Goal: Task Accomplishment & Management: Use online tool/utility

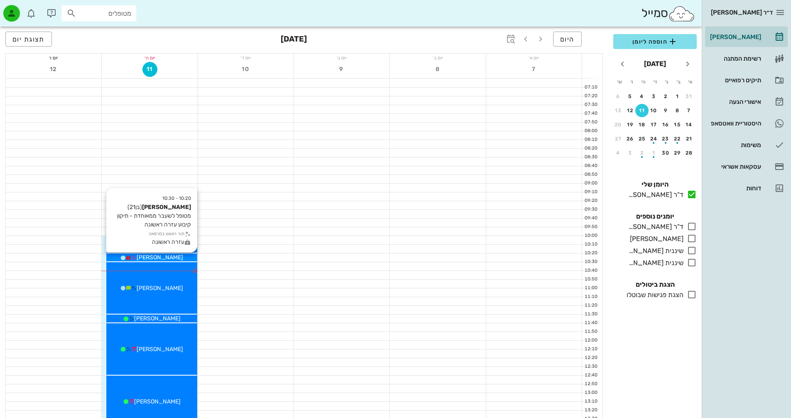
click at [168, 255] on span "[PERSON_NAME]" at bounding box center [160, 257] width 47 height 7
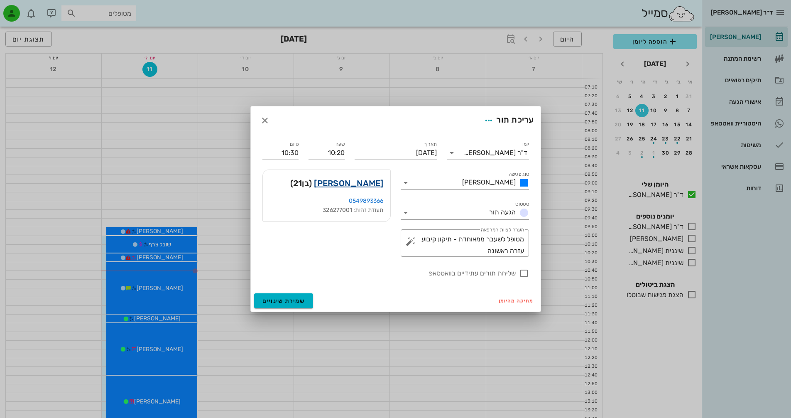
click at [365, 182] on link "[PERSON_NAME]" at bounding box center [348, 183] width 69 height 13
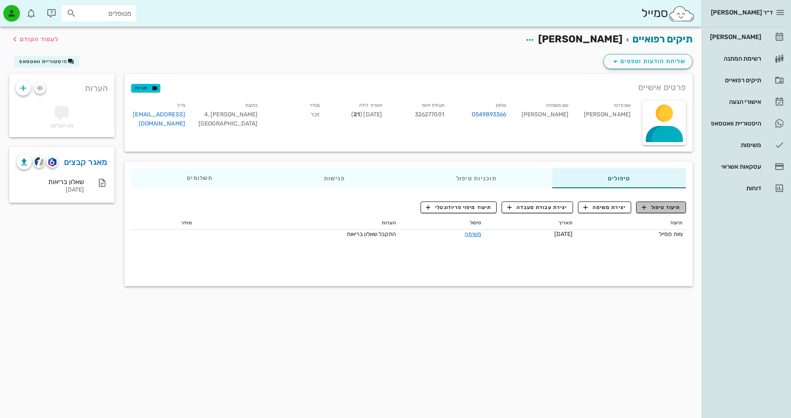
click at [655, 205] on span "תיעוד טיפול" at bounding box center [661, 206] width 39 height 7
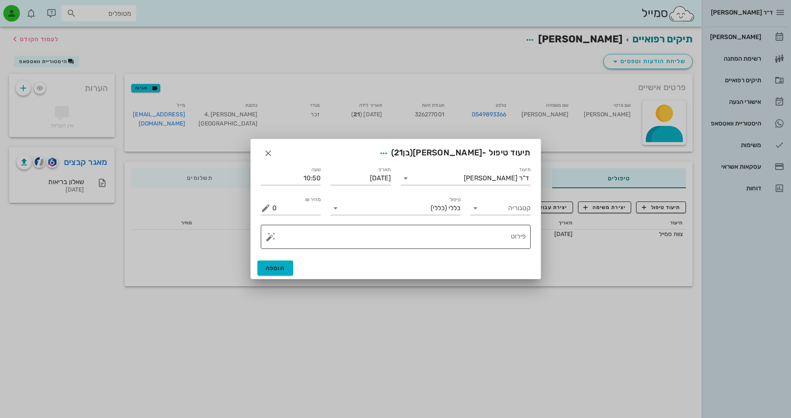
click at [517, 236] on textarea "פירוט" at bounding box center [398, 239] width 253 height 20
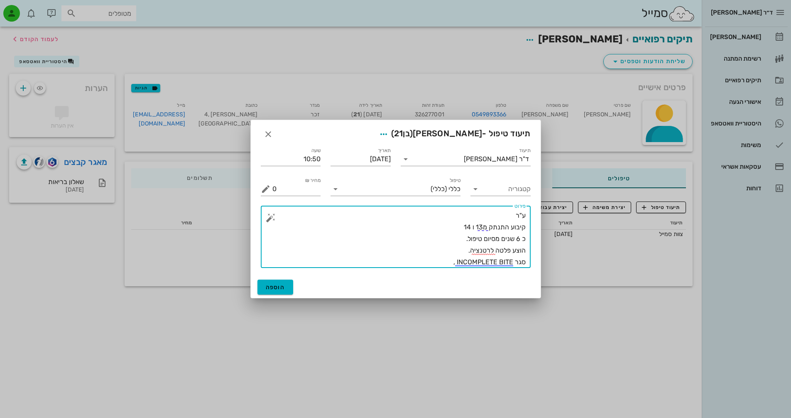
click at [455, 227] on textarea "ע"ר קיבוע התנתק מ13 ו 14 כ 6 שנים מסיום טיפול. הוצע פלטה לרטנציה. סגר INCOMPLET…" at bounding box center [398, 239] width 253 height 58
click at [383, 235] on textarea "ע"ר קיבוע התנתק מ13 ו 14 , בוצע ליטוש קצה החוט. כ 6 שנים מסיום טיפול. הוצע פלטה…" at bounding box center [398, 239] width 253 height 58
type textarea "ע"ר קיבוע התנתק מ13 ו 14 , בוצע ליטוש קצה החוט. כ 6 שנים מסיום טיפול. הוצע פלטה…"
click at [275, 288] on span "הוספה" at bounding box center [276, 287] width 20 height 7
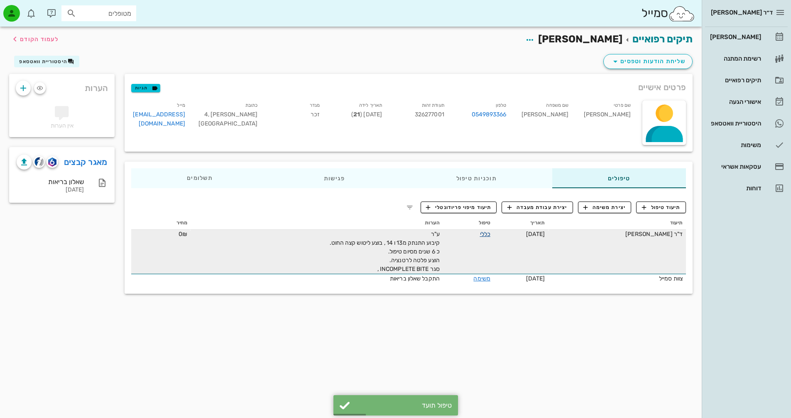
click at [490, 234] on link "כללי" at bounding box center [485, 233] width 10 height 7
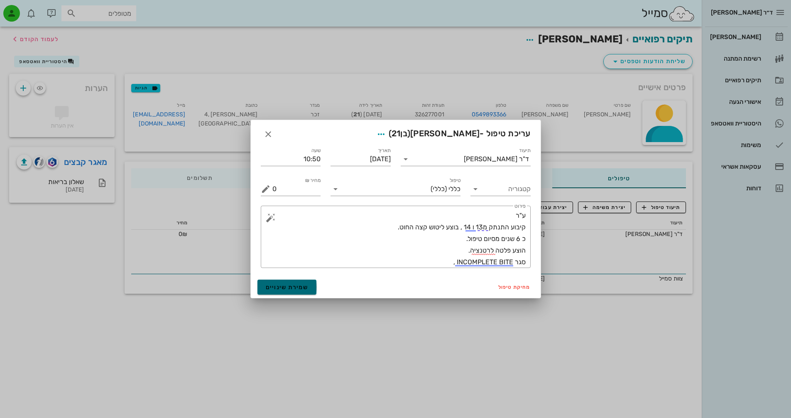
click at [303, 286] on span "שמירת שינויים" at bounding box center [287, 287] width 43 height 7
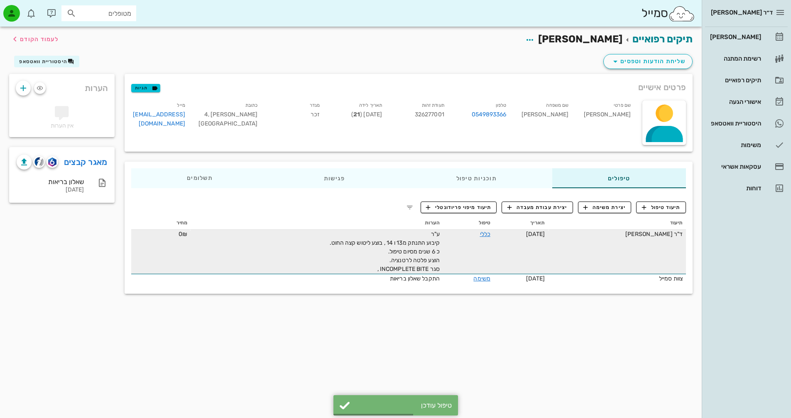
click at [434, 250] on span "ע"ר קיבוע התנתק מ13 ו 14 , בוצע ליטוש קצה החוט. כ 6 שנים מסיום טיפול. הוצע פלטה…" at bounding box center [385, 251] width 110 height 42
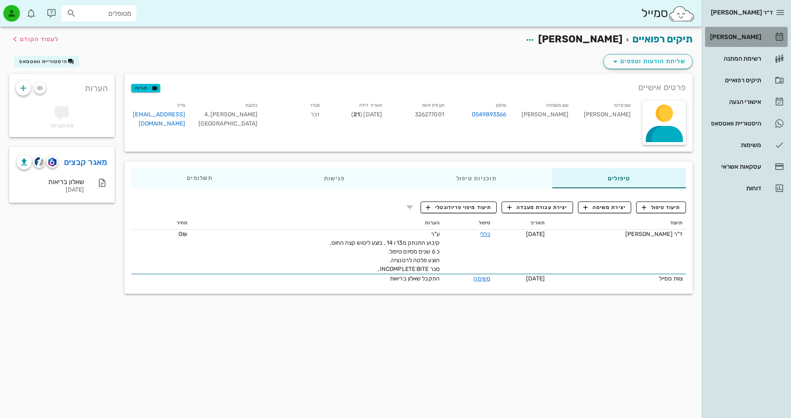
click at [741, 37] on div "[PERSON_NAME]" at bounding box center [734, 37] width 53 height 7
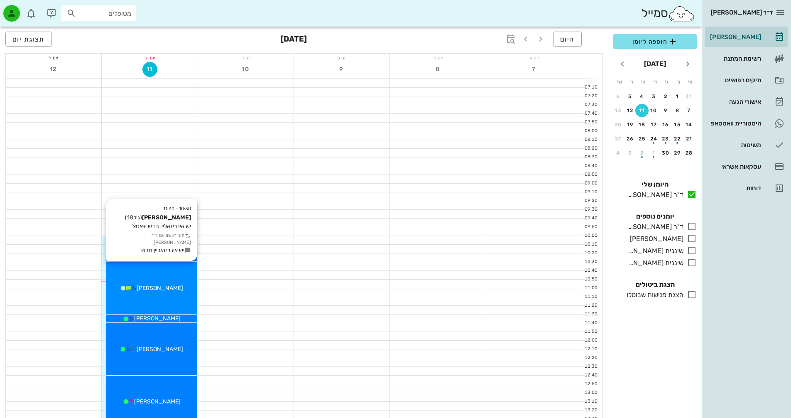
click at [182, 289] on div "[PERSON_NAME]" at bounding box center [151, 288] width 91 height 9
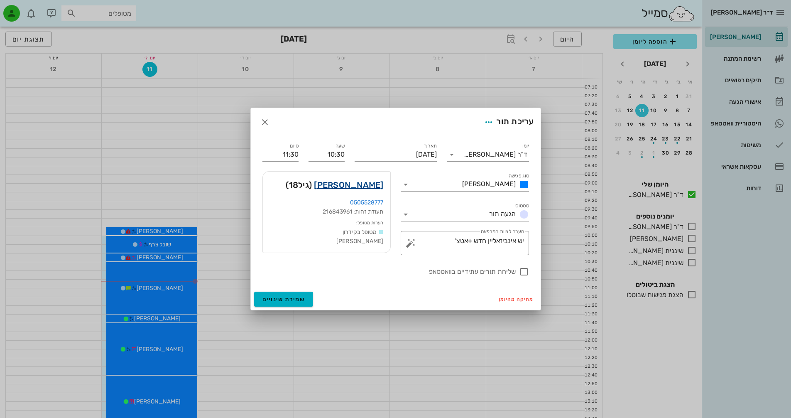
click at [377, 184] on link "[PERSON_NAME]" at bounding box center [348, 184] width 69 height 13
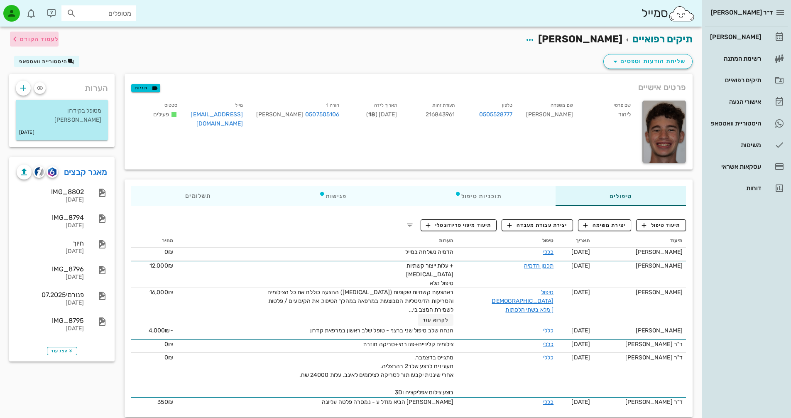
click at [33, 40] on span "לעמוד הקודם" at bounding box center [39, 39] width 39 height 7
